Goal: Task Accomplishment & Management: Manage account settings

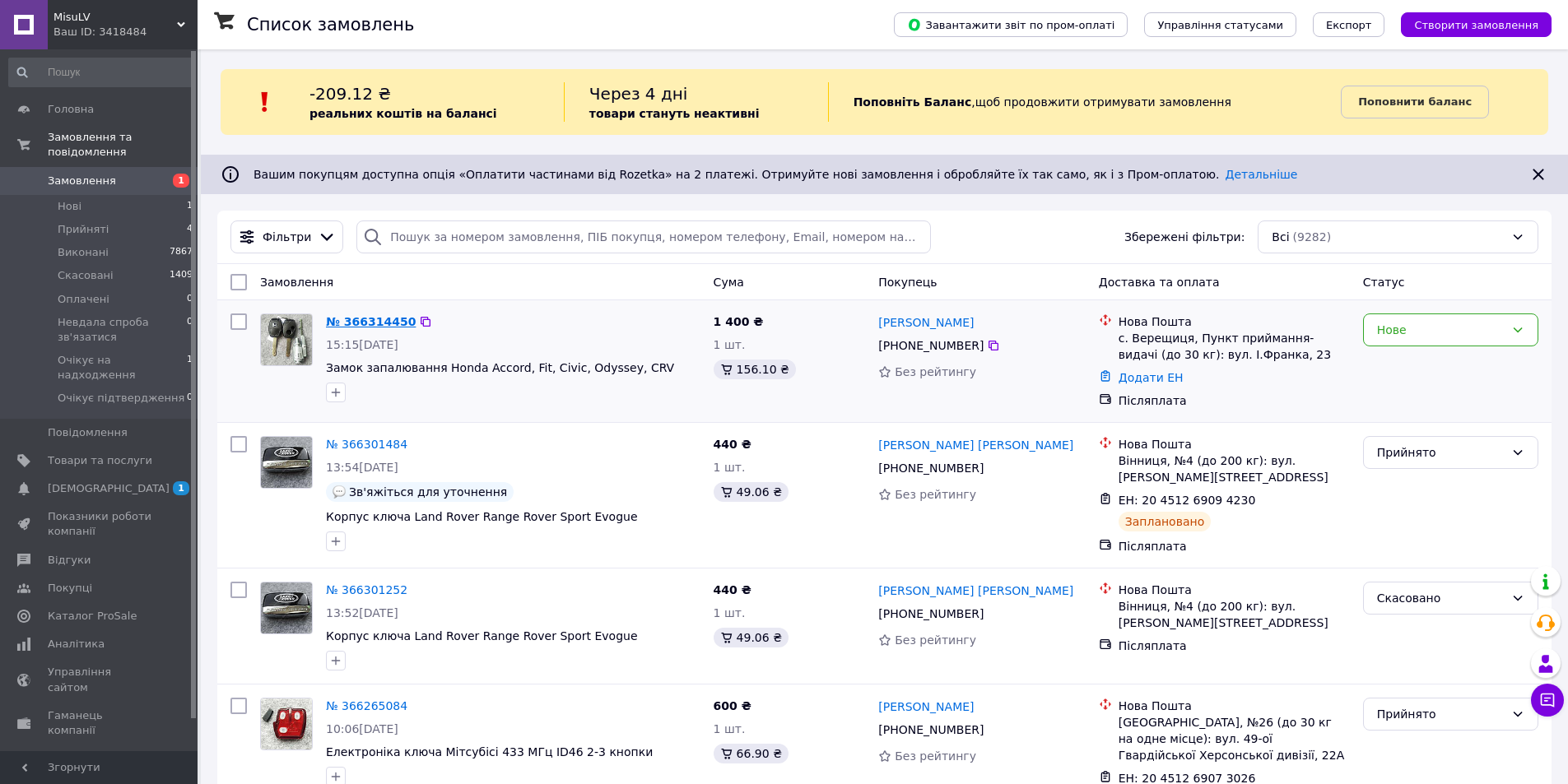
click at [361, 317] on link "№ 366314450" at bounding box center [370, 321] width 89 height 13
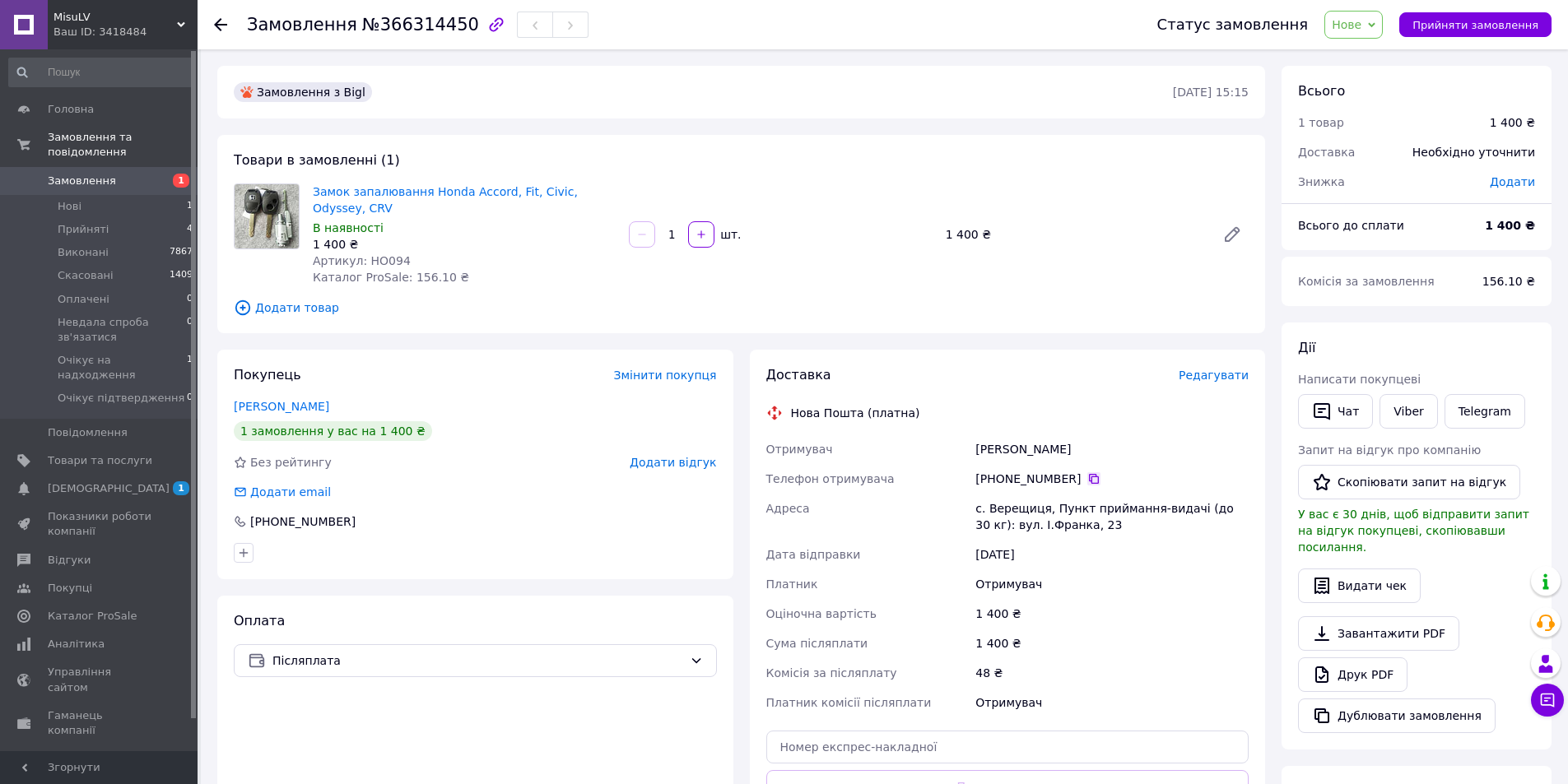
click at [1088, 482] on icon at bounding box center [1094, 479] width 13 height 13
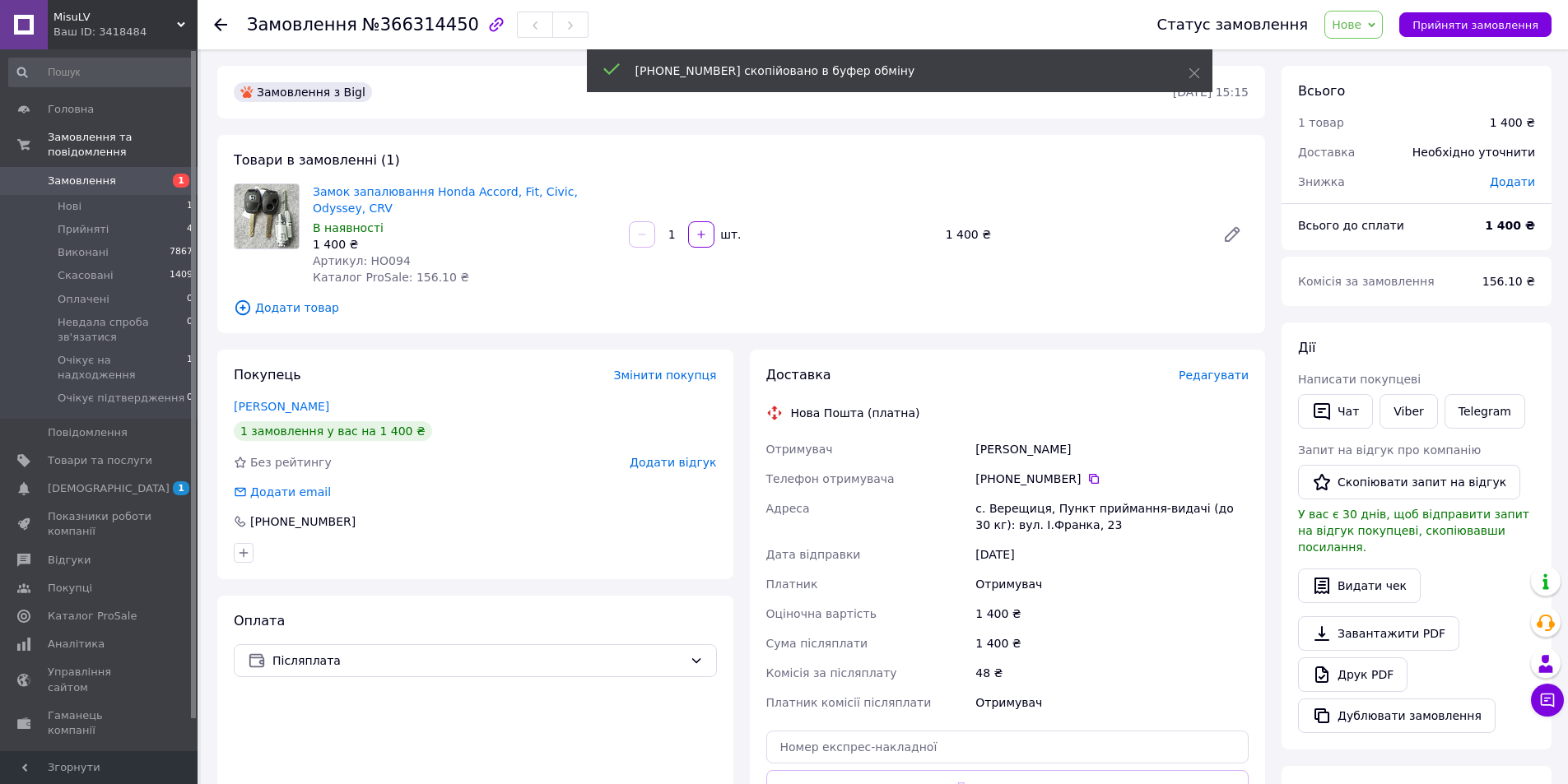
click at [1032, 450] on div "Заєць Максим" at bounding box center [1112, 448] width 280 height 29
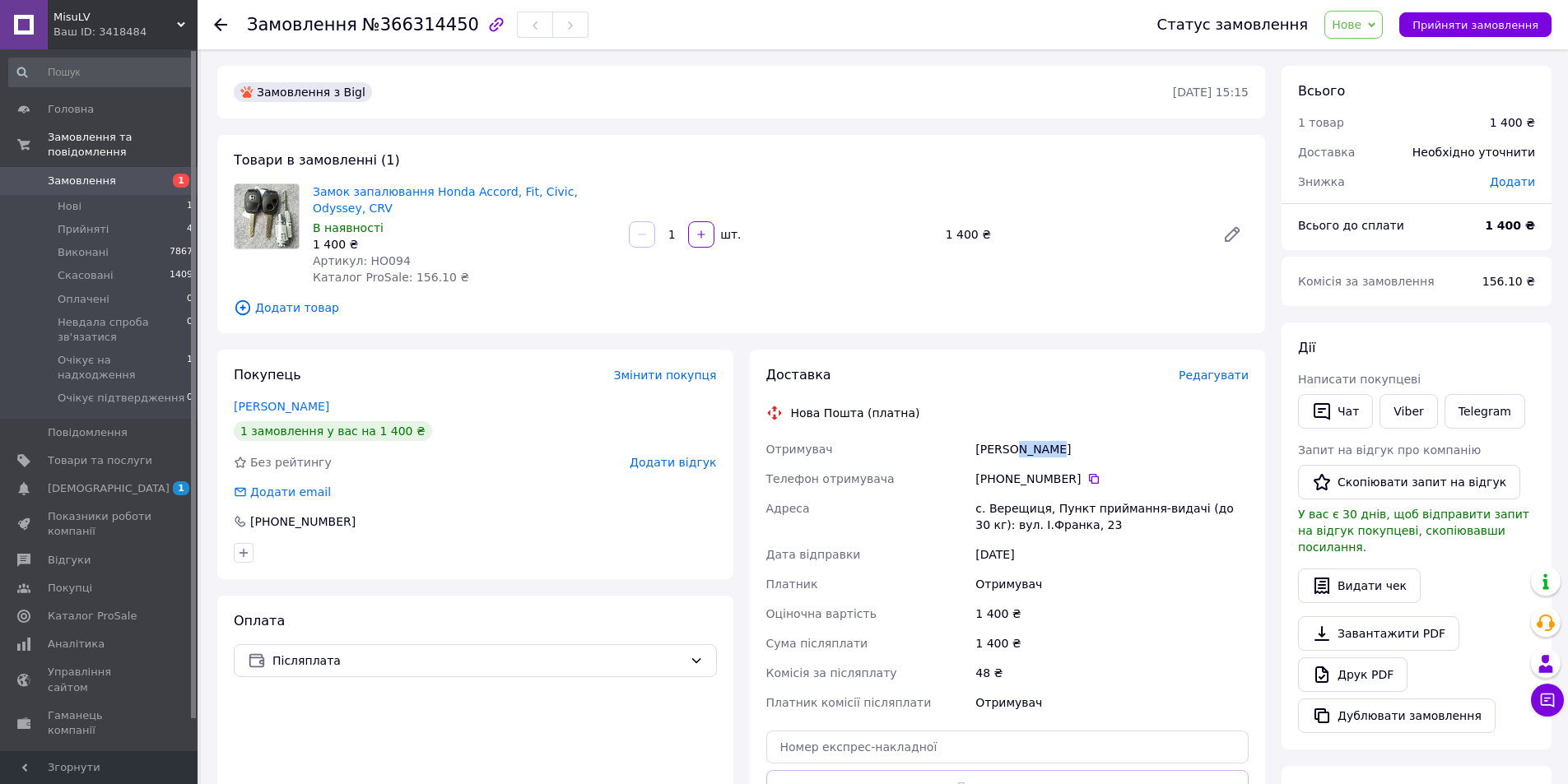
click at [1032, 450] on div "Заєць Максим" at bounding box center [1112, 448] width 280 height 29
copy div "Заєць Максим"
click at [1028, 512] on div "с. Верещиця, Пункт приймання-видачі (до 30 кг): вул. І.Франка, 23" at bounding box center [1112, 516] width 280 height 46
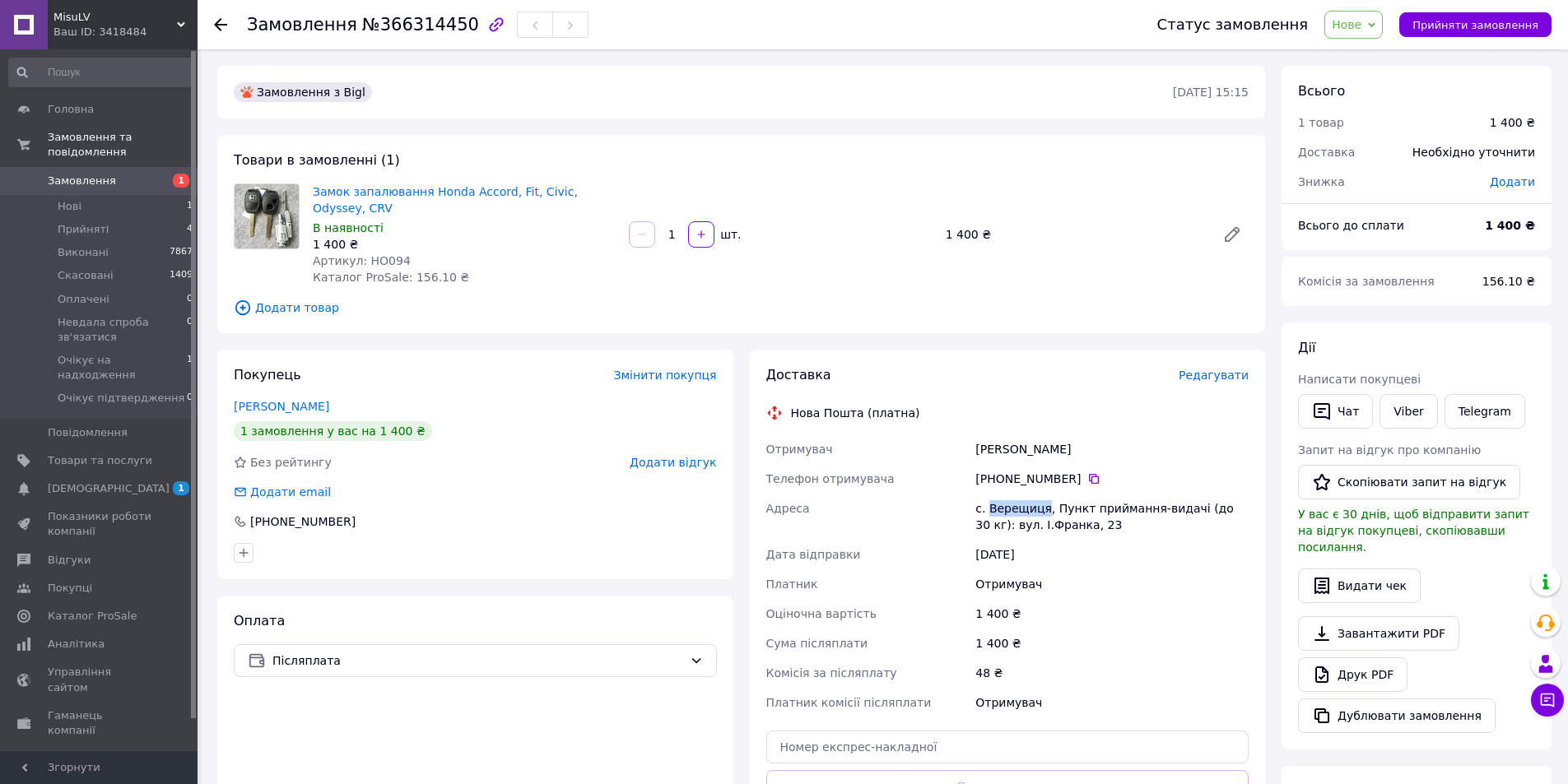
copy div "Верещиця"
click at [1012, 748] on input "text" at bounding box center [1007, 746] width 483 height 33
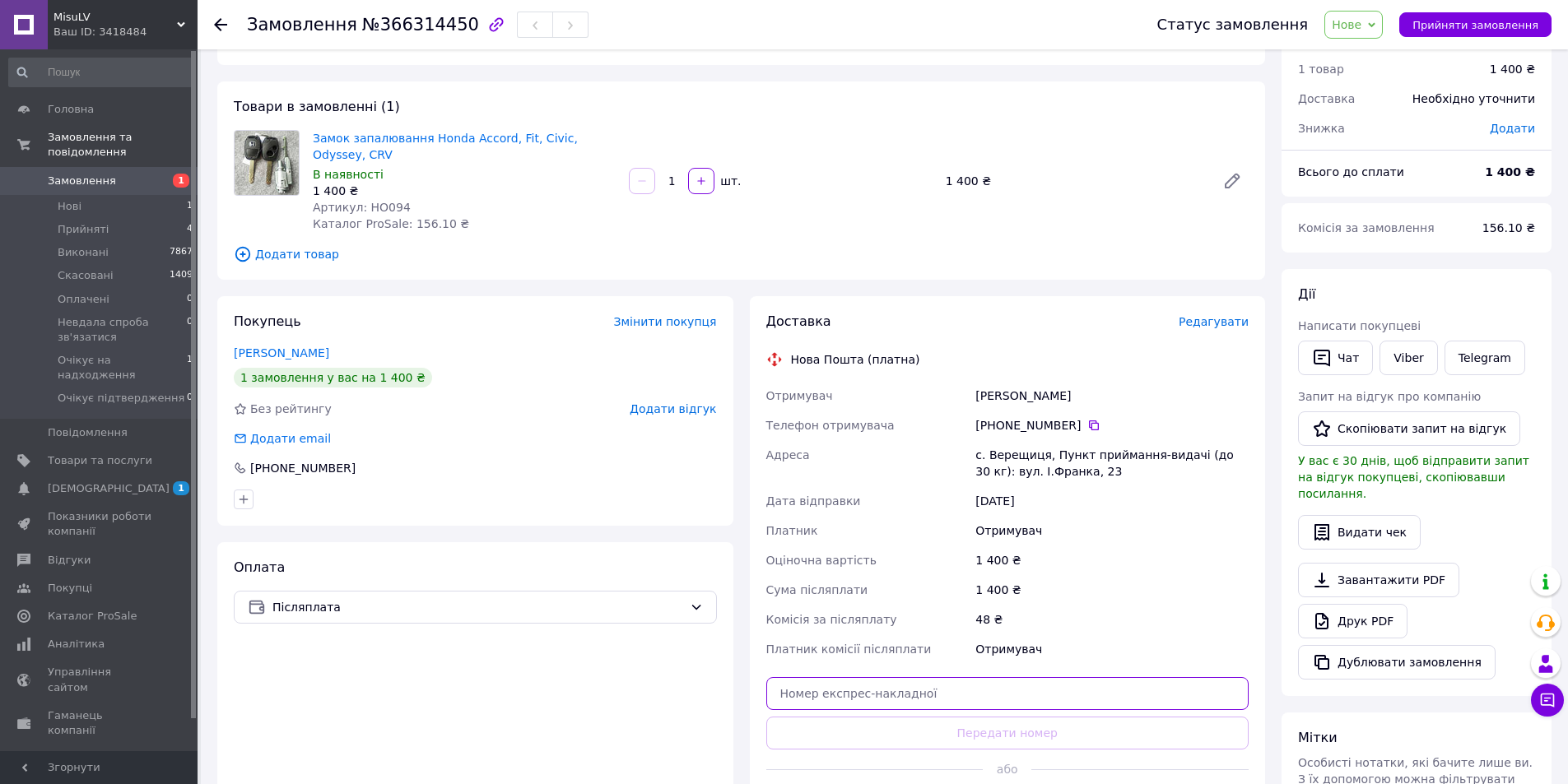
scroll to position [83, 0]
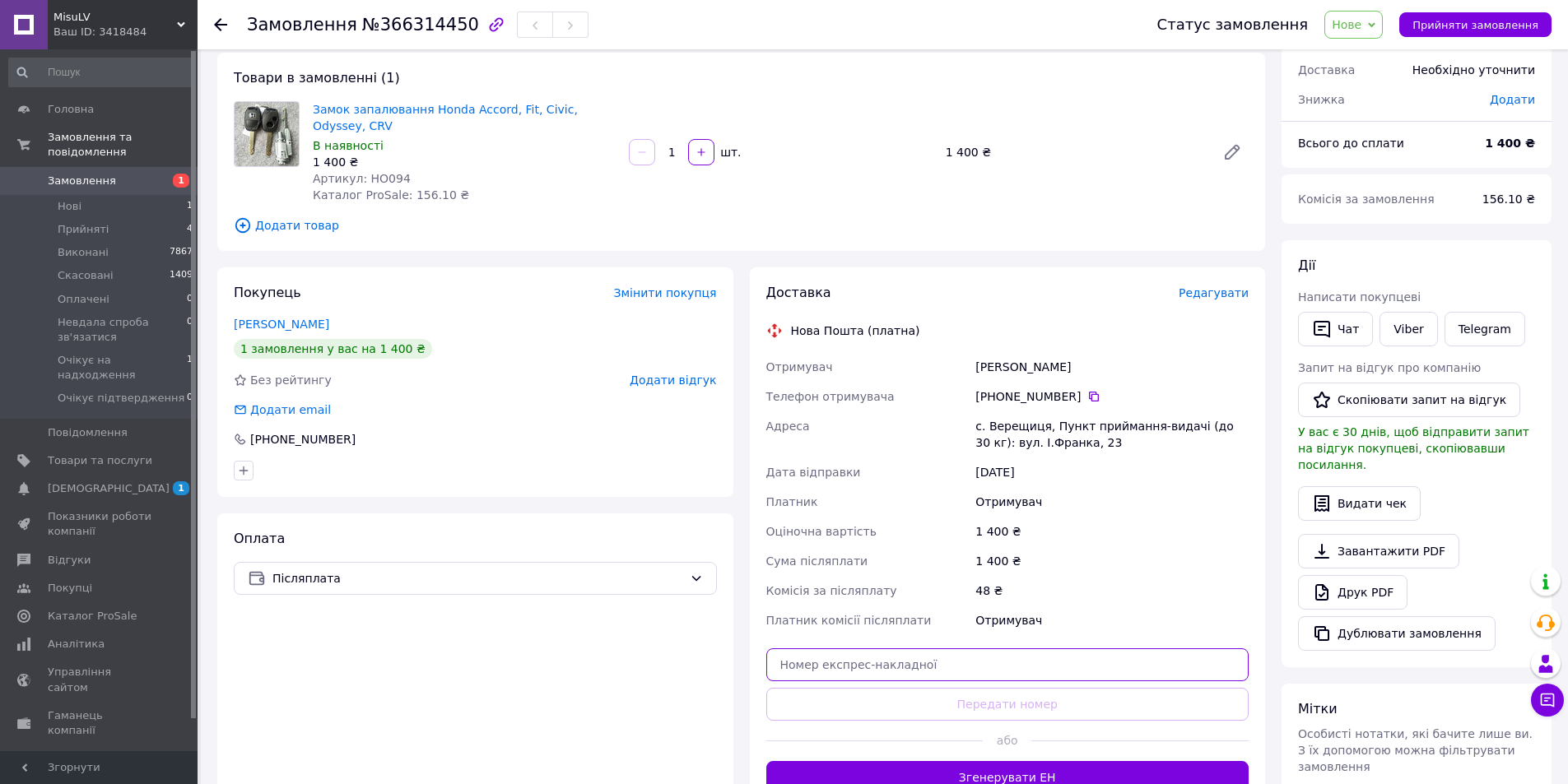
paste input "20451269161925"
type input "20451269161925"
click at [1034, 701] on button "Передати номер" at bounding box center [1007, 704] width 483 height 33
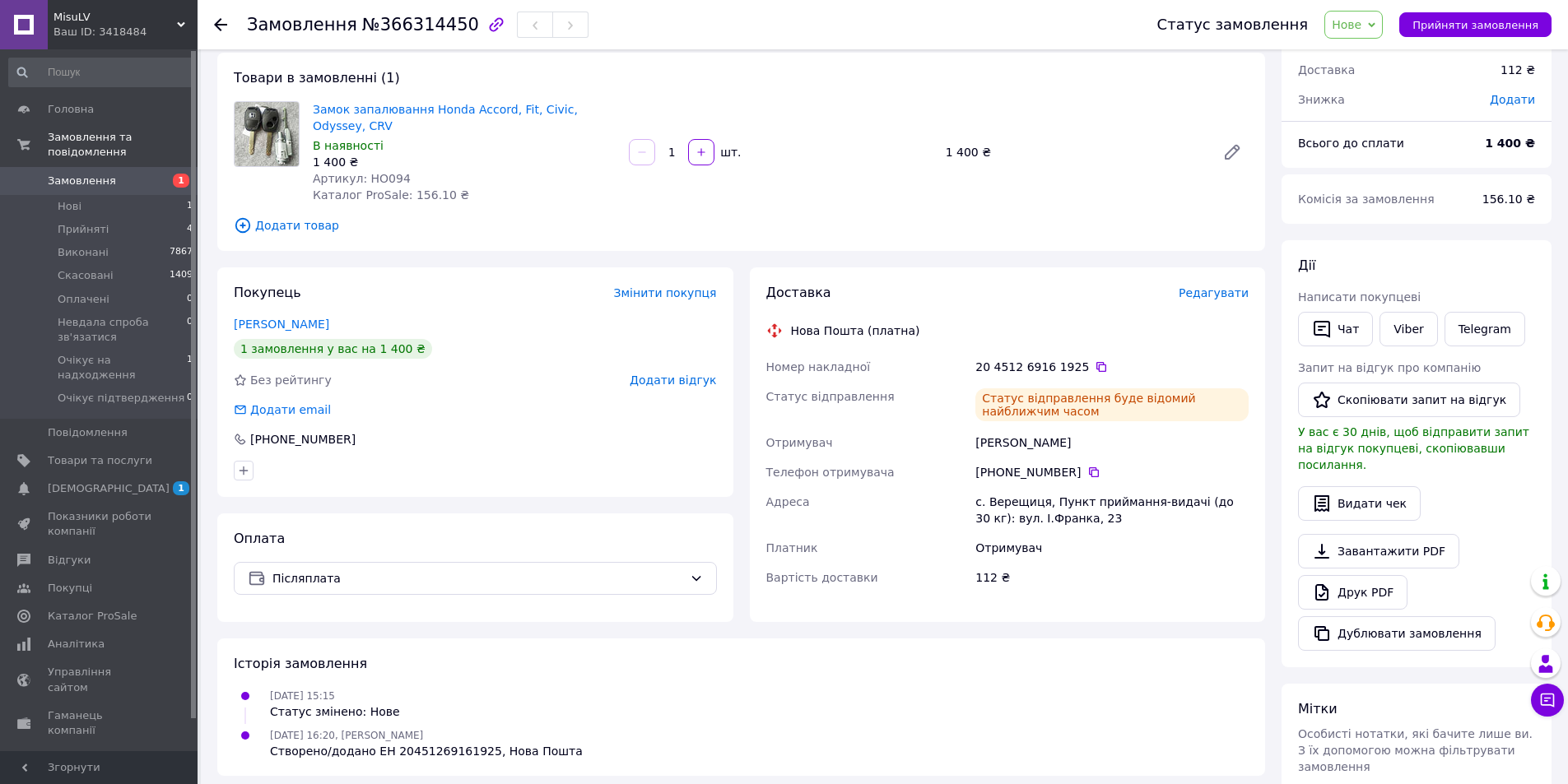
click at [105, 27] on div "Ваш ID: 3418484" at bounding box center [125, 33] width 144 height 15
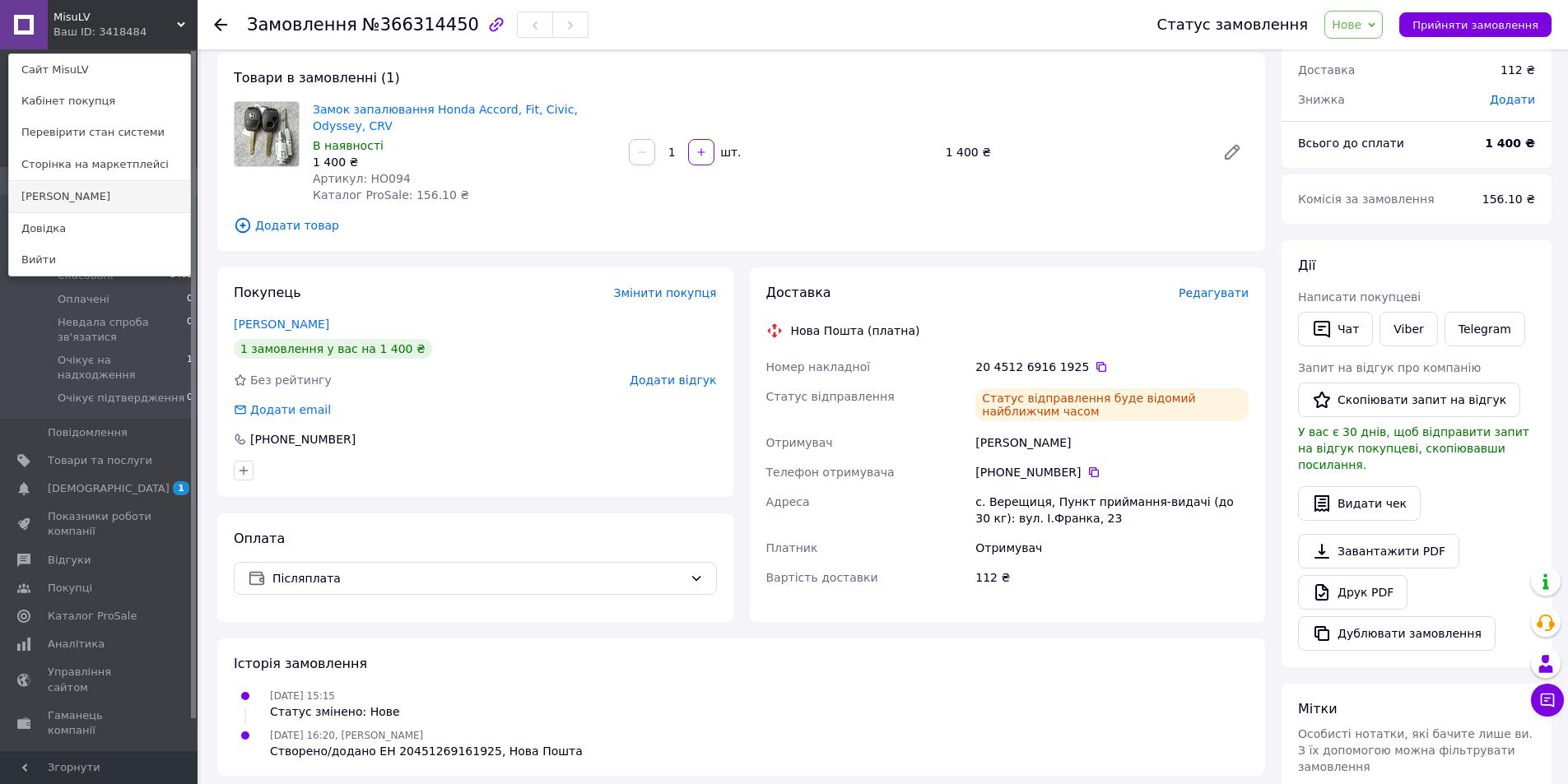
click at [81, 202] on link "[PERSON_NAME]" at bounding box center [99, 196] width 181 height 31
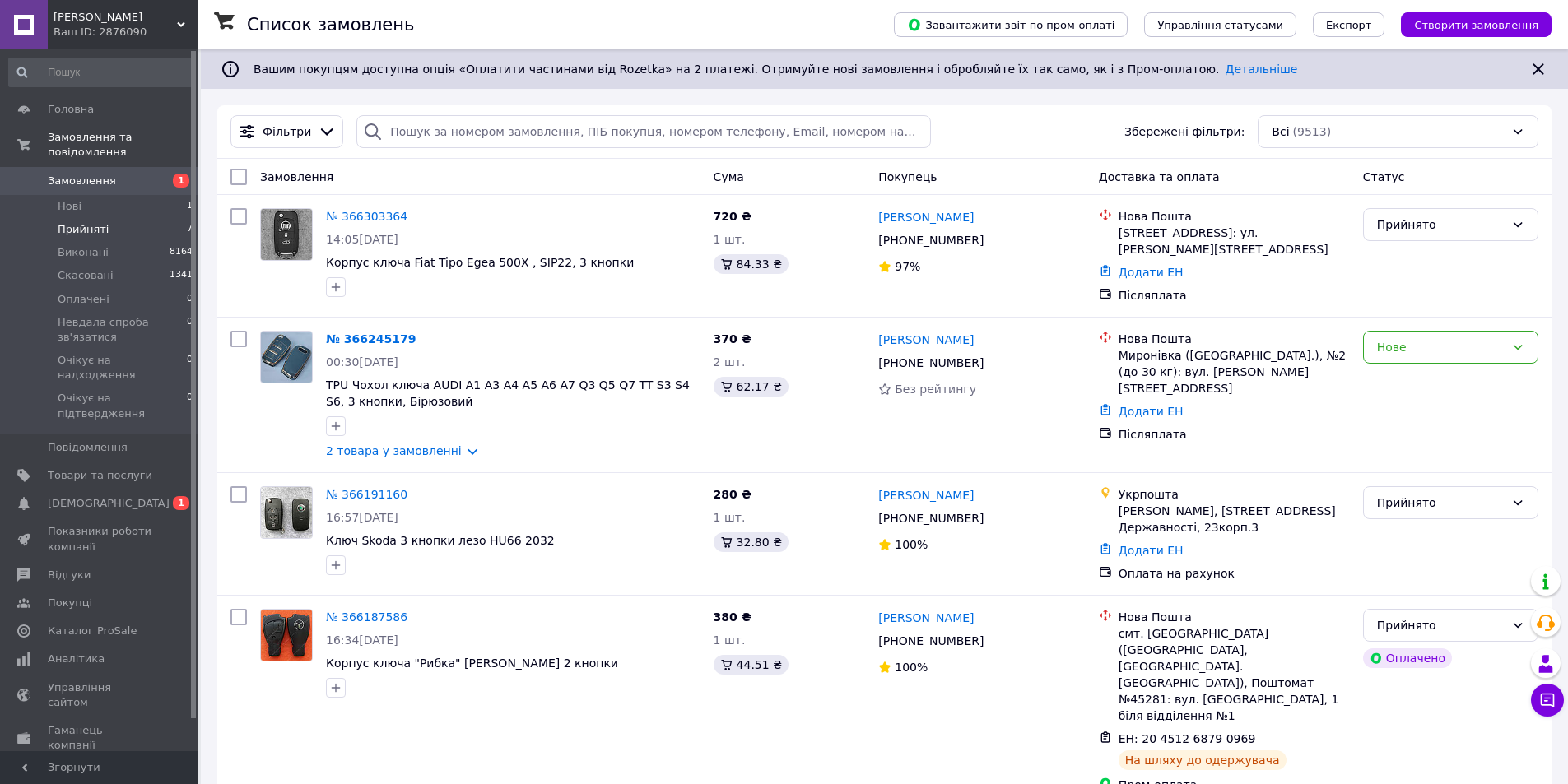
click at [165, 218] on li "Прийняті 7" at bounding box center [101, 230] width 202 height 23
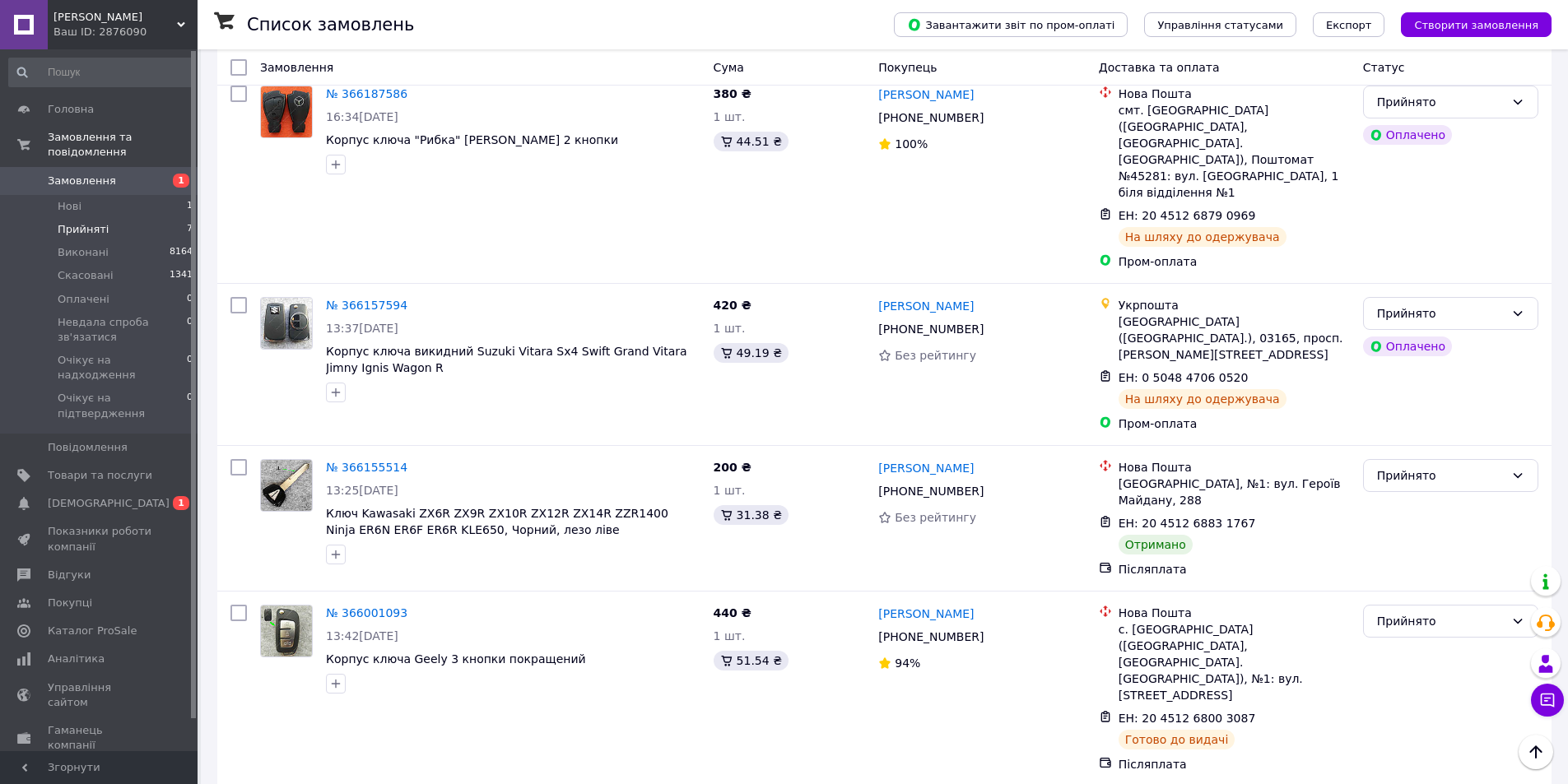
scroll to position [483, 0]
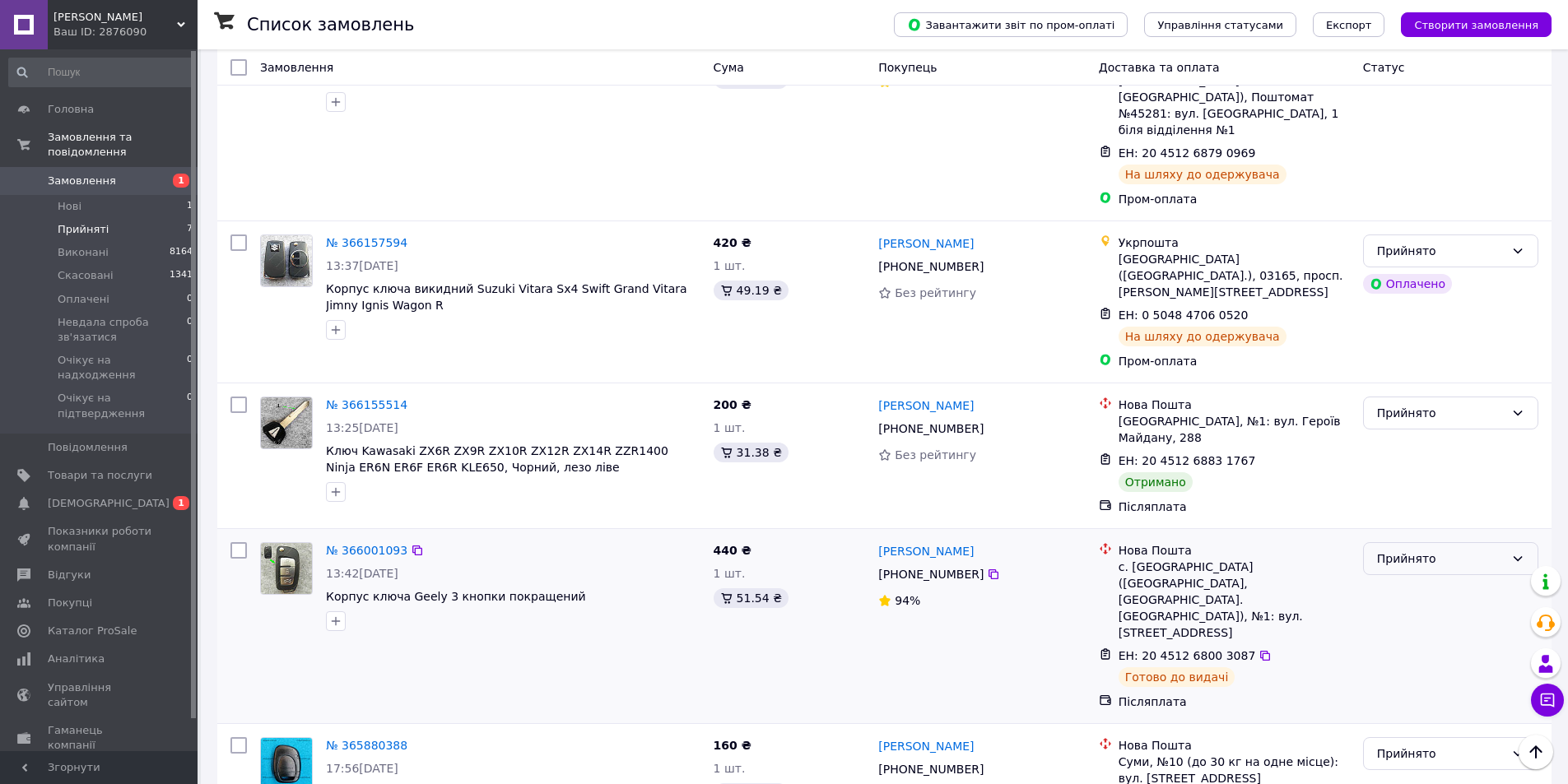
click at [1467, 549] on div "Прийнято" at bounding box center [1440, 559] width 128 height 18
click at [1459, 524] on li "Виконано" at bounding box center [1451, 525] width 174 height 29
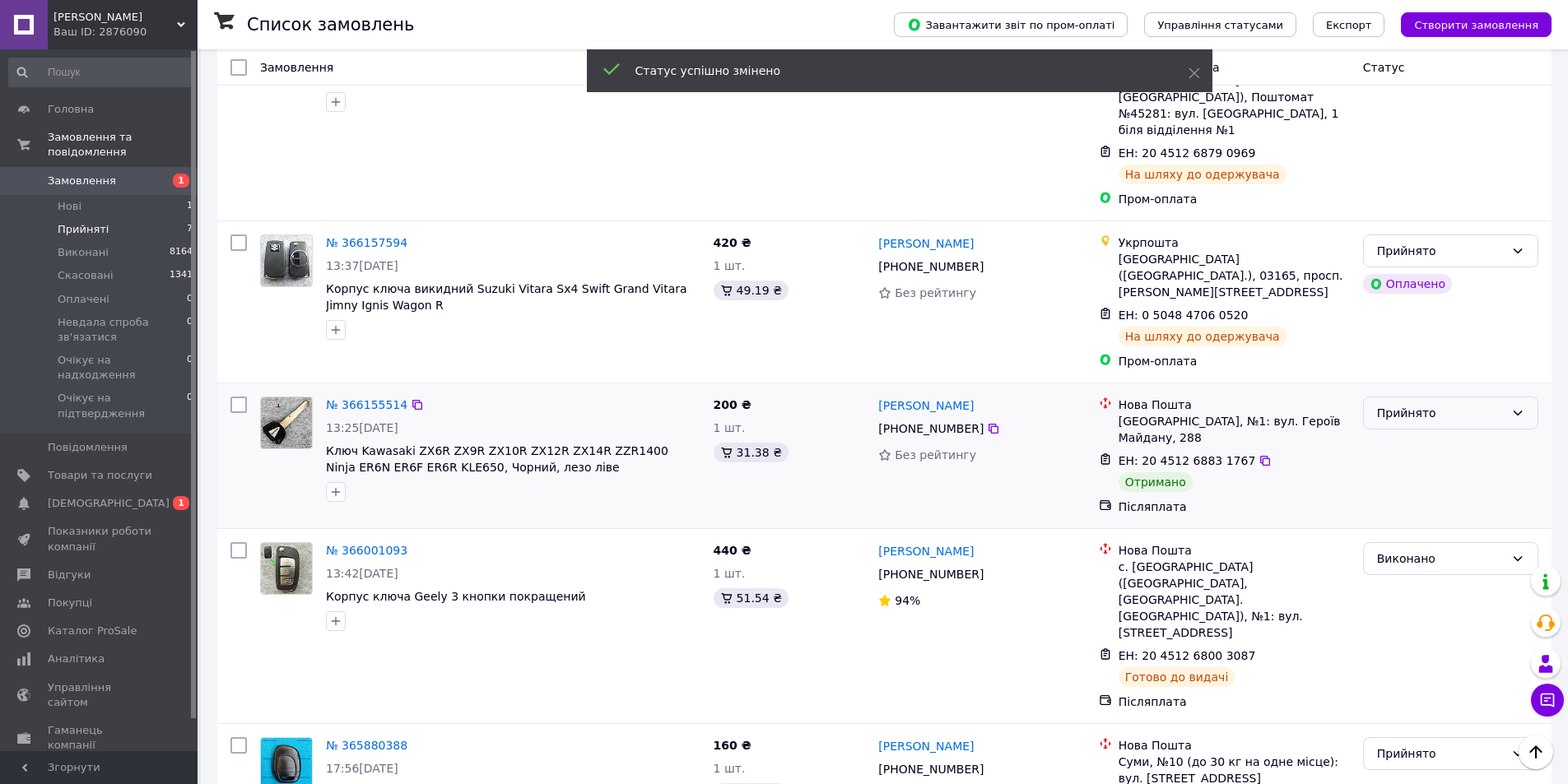
click at [1455, 404] on div "Прийнято" at bounding box center [1440, 413] width 128 height 18
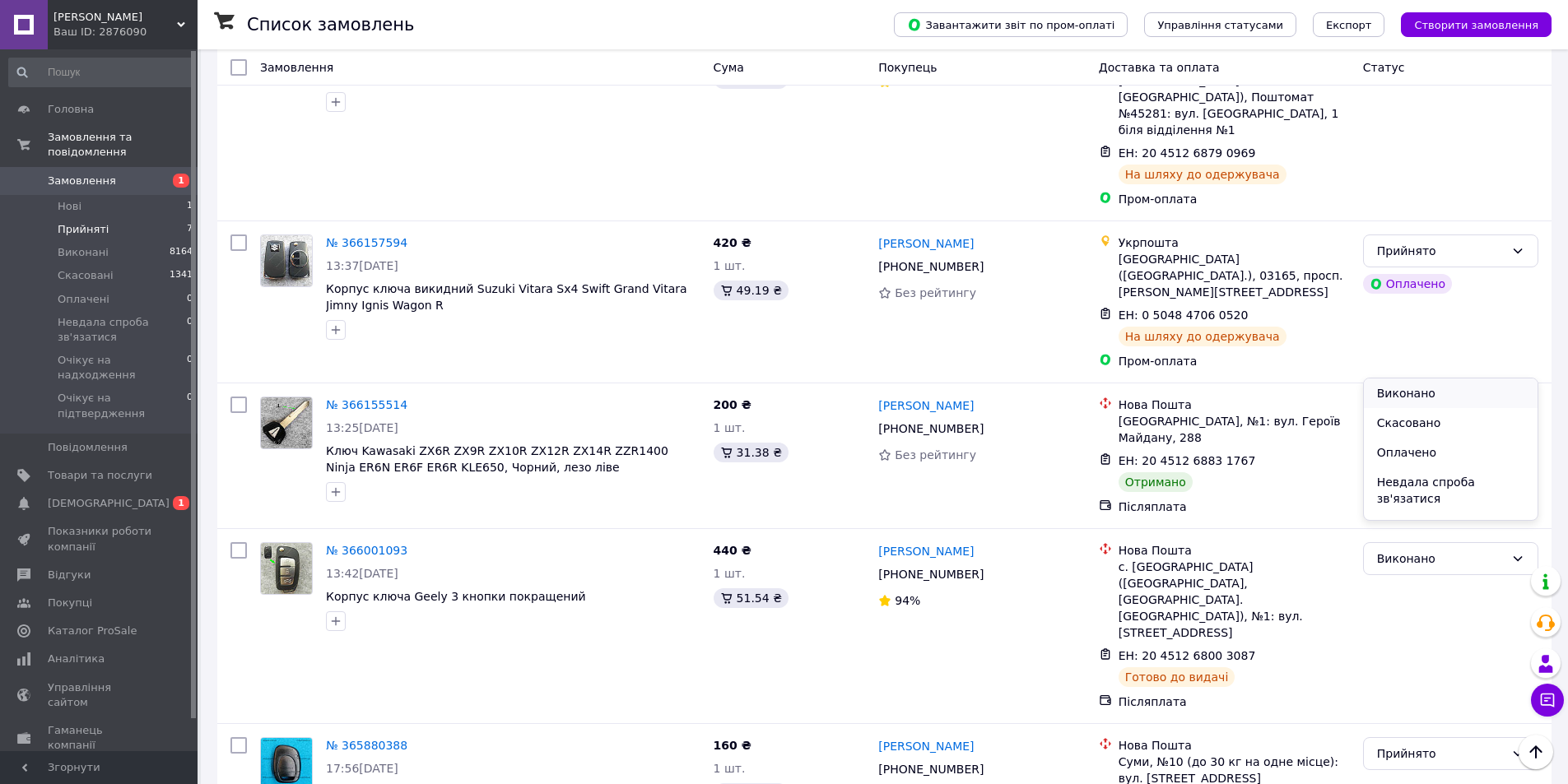
click at [1467, 388] on li "Виконано" at bounding box center [1451, 392] width 174 height 29
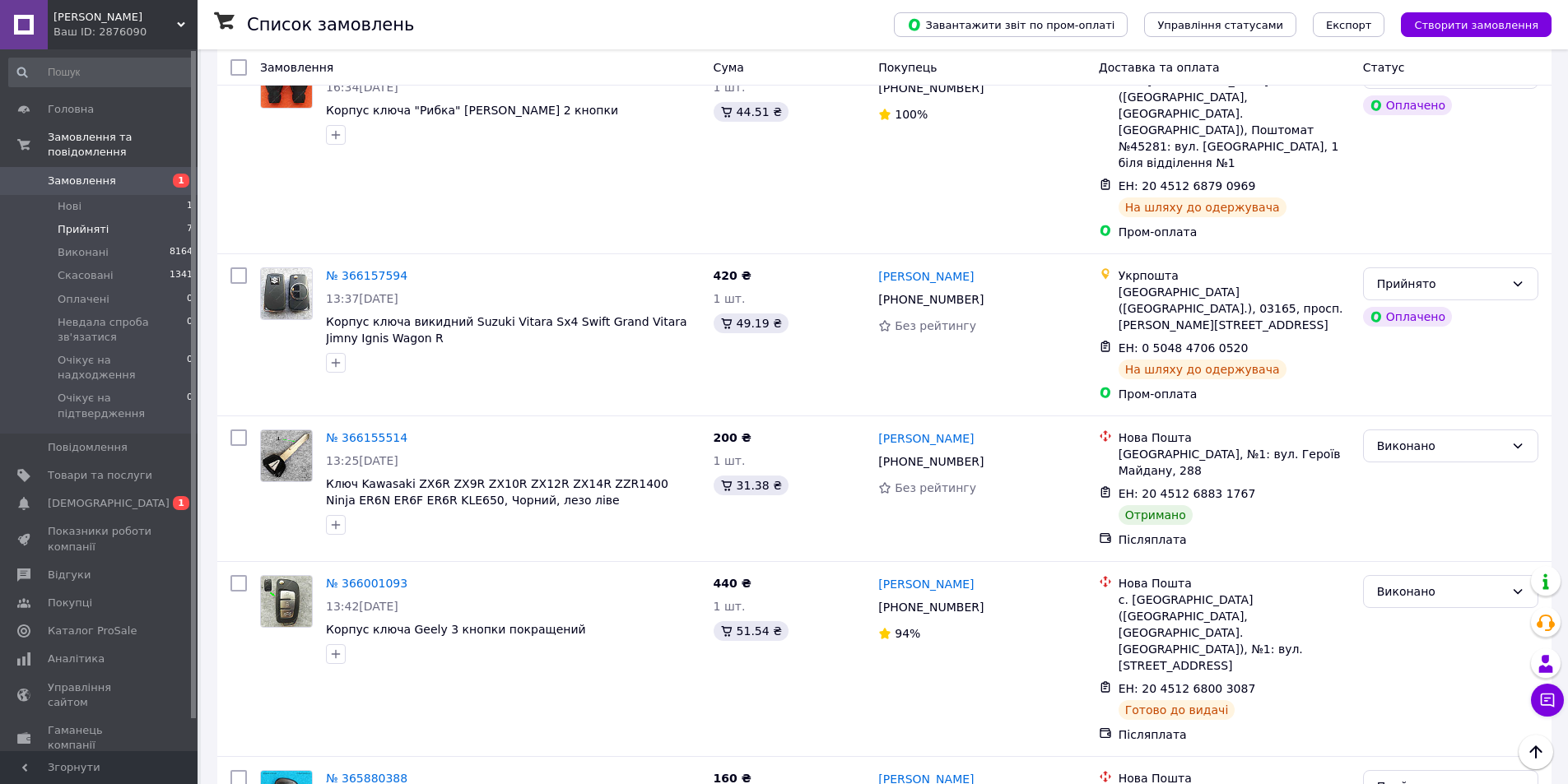
scroll to position [453, 0]
